Goal: Task Accomplishment & Management: Manage account settings

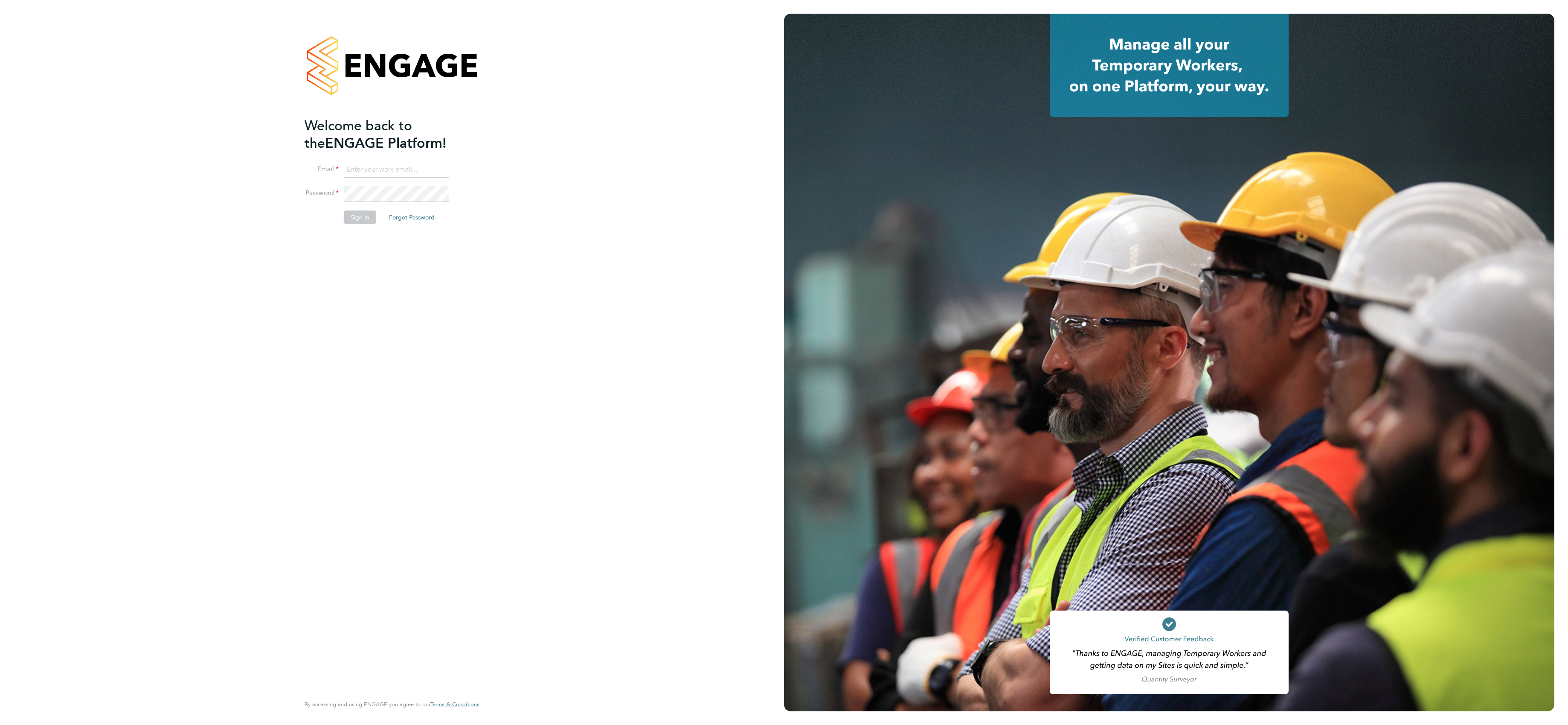
type input "[PERSON_NAME][EMAIL_ADDRESS][PERSON_NAME][DOMAIN_NAME]"
click at [364, 219] on button "Sign In" at bounding box center [359, 217] width 33 height 14
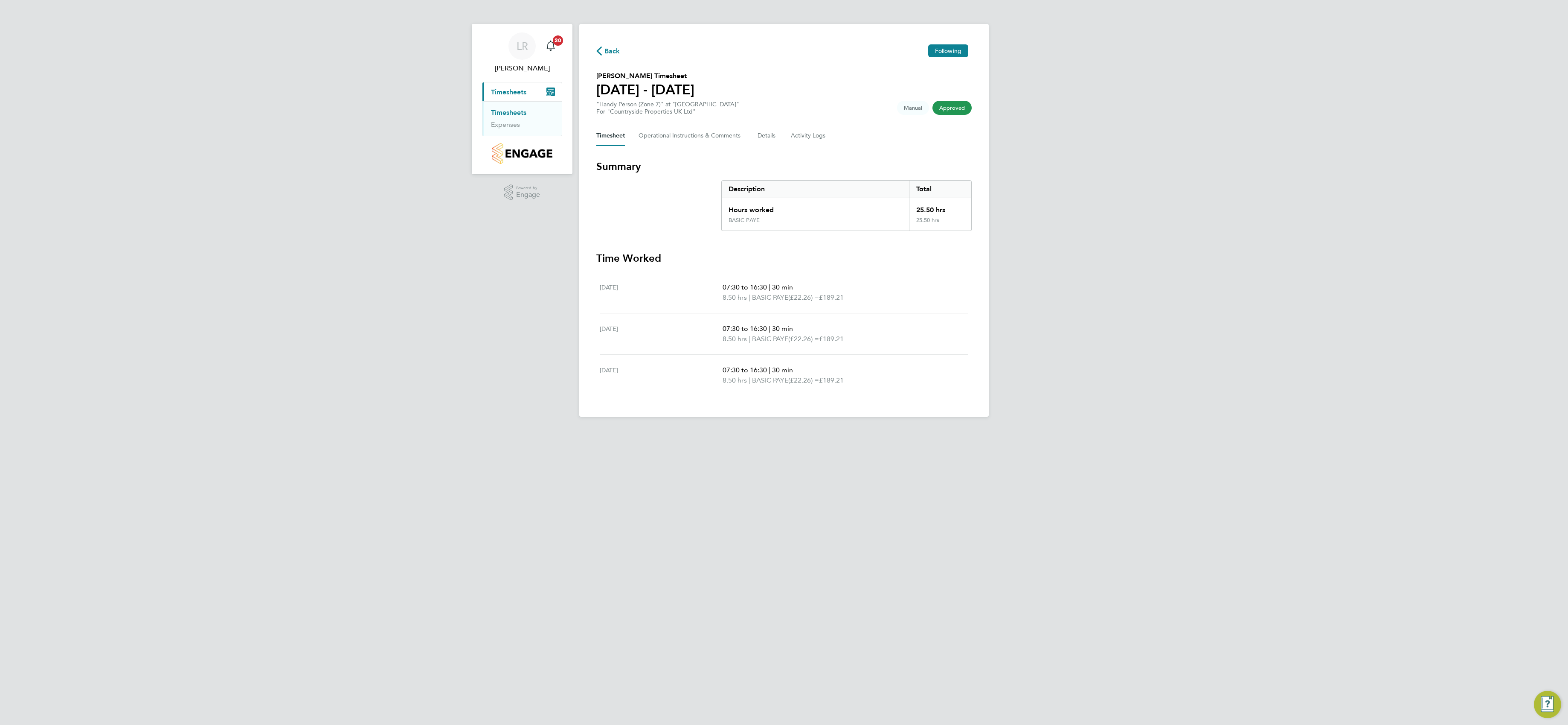
click at [957, 110] on span "Approved" at bounding box center [952, 108] width 40 height 14
click at [957, 105] on span "Approved" at bounding box center [952, 108] width 40 height 14
